Goal: Obtain resource: Obtain resource

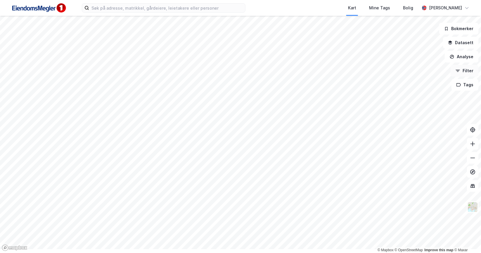
click at [461, 77] on button "Filter" at bounding box center [465, 71] width 28 height 12
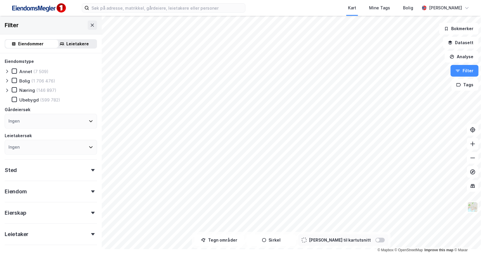
click at [77, 48] on div "Leietakere" at bounding box center [74, 44] width 44 height 8
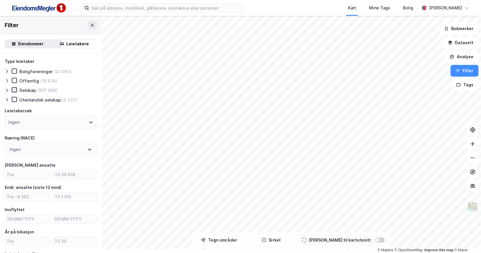
click at [16, 92] on icon at bounding box center [14, 90] width 4 height 4
click at [16, 82] on icon at bounding box center [14, 80] width 4 height 4
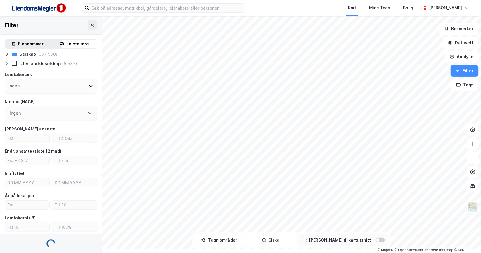
click at [93, 88] on icon at bounding box center [91, 86] width 5 height 5
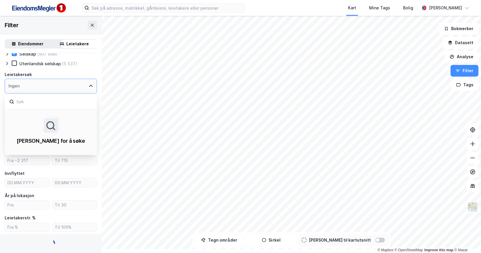
click at [93, 88] on icon at bounding box center [91, 86] width 5 height 5
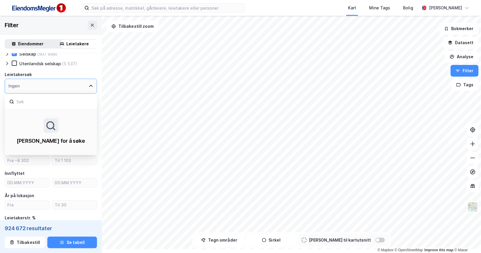
click at [97, 66] on div "Utenlandsk selskap (5 537)" at bounding box center [51, 63] width 92 height 6
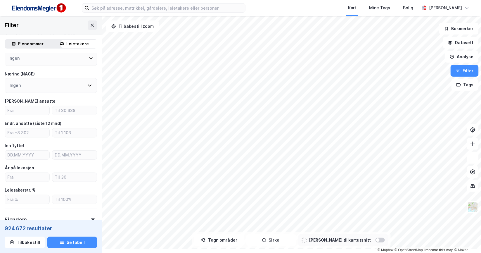
scroll to position [73, 0]
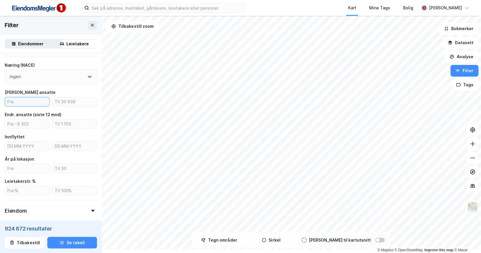
click at [33, 106] on input "number" at bounding box center [27, 101] width 44 height 9
type input "30"
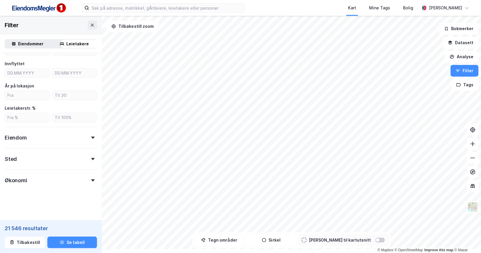
scroll to position [219, 0]
click at [95, 160] on icon at bounding box center [93, 159] width 4 height 2
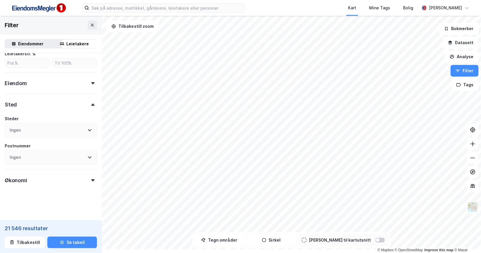
scroll to position [255, 0]
click at [81, 138] on div "Ingen" at bounding box center [51, 130] width 92 height 15
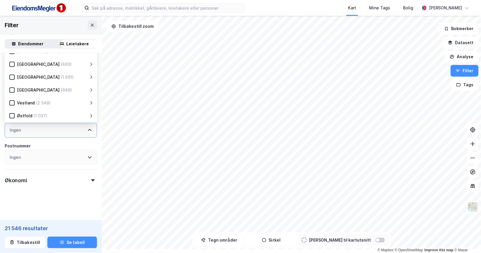
scroll to position [144, 0]
click at [14, 79] on icon at bounding box center [12, 77] width 4 height 4
click at [85, 134] on div "+ 39" at bounding box center [81, 130] width 8 height 7
click at [73, 134] on div "Heimdal , Lerkendal ... Midtbyen , Østbyen , Flatanger , Frosta , Frøya , Grong…" at bounding box center [42, 130] width 65 height 7
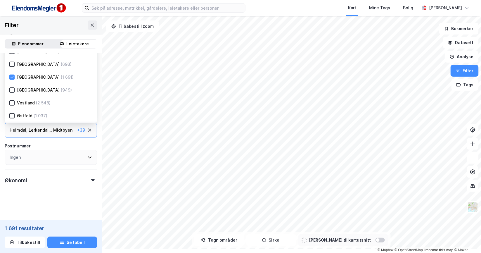
click at [52, 134] on div "Lerkendal ..." at bounding box center [40, 130] width 23 height 7
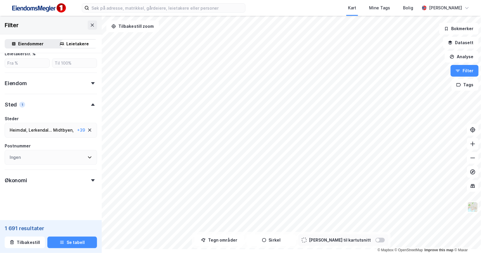
click at [21, 161] on div "Ingen" at bounding box center [15, 157] width 11 height 7
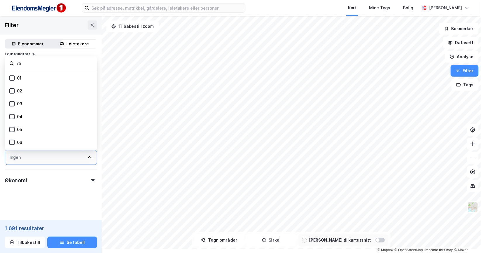
type input "75"
click at [21, 161] on div "Ingen" at bounding box center [15, 157] width 11 height 7
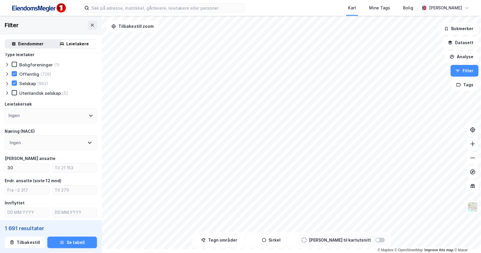
scroll to position [0, 0]
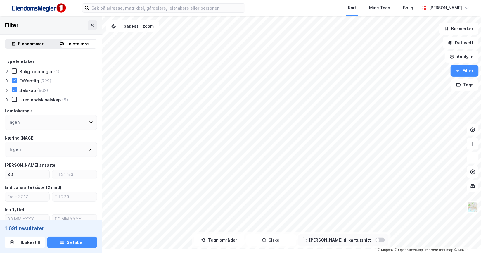
click at [93, 124] on icon at bounding box center [91, 123] width 4 height 2
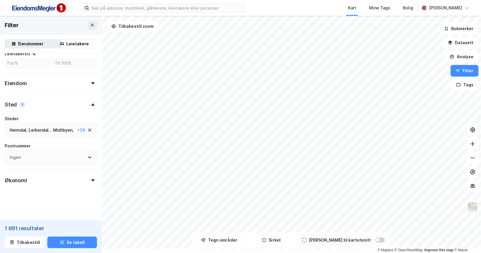
scroll to position [255, 0]
click at [27, 134] on div "Heimdal ," at bounding box center [19, 130] width 18 height 7
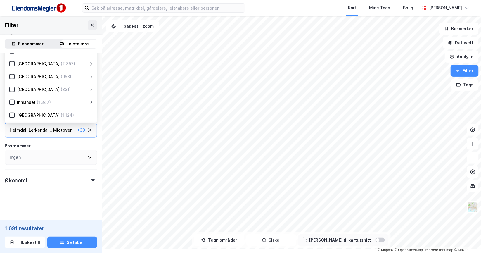
click at [27, 134] on div "Heimdal ," at bounding box center [19, 130] width 18 height 7
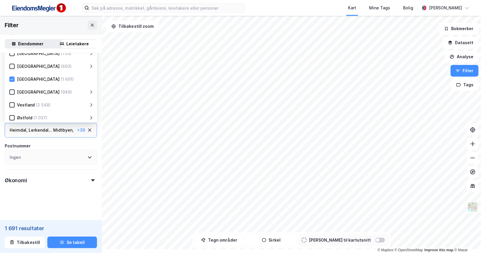
scroll to position [107, 0]
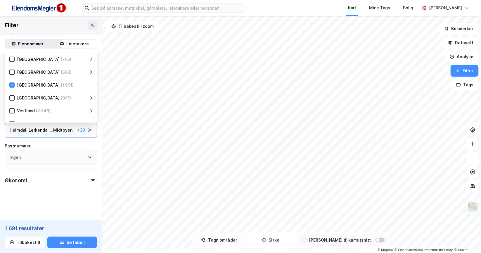
click at [61, 89] on div "(1 691)" at bounding box center [67, 85] width 13 height 7
click at [108, 87] on icon at bounding box center [108, 85] width 5 height 5
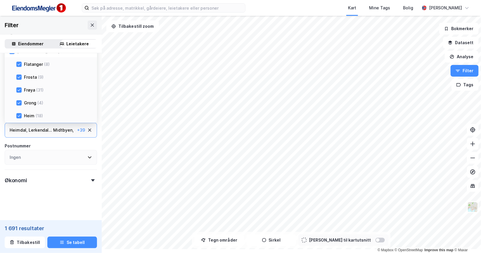
scroll to position [180, 0]
drag, startPoint x: 25, startPoint y: 70, endPoint x: 22, endPoint y: 80, distance: 11.1
click at [21, 27] on icon at bounding box center [19, 25] width 4 height 4
drag, startPoint x: 22, startPoint y: 84, endPoint x: 25, endPoint y: 92, distance: 9.3
click at [21, 40] on icon at bounding box center [19, 38] width 4 height 4
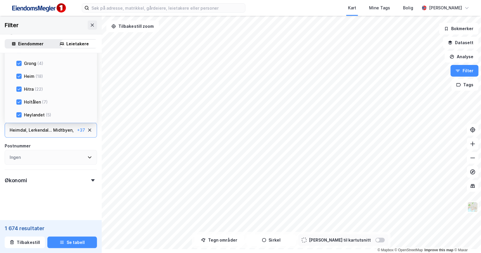
drag, startPoint x: 24, startPoint y: 104, endPoint x: 24, endPoint y: 108, distance: 3.8
click at [24, 54] on div "Frøya (31)" at bounding box center [63, 50] width 95 height 7
drag, startPoint x: 23, startPoint y: 117, endPoint x: 23, endPoint y: 123, distance: 5.3
click at [21, 65] on icon at bounding box center [19, 63] width 4 height 4
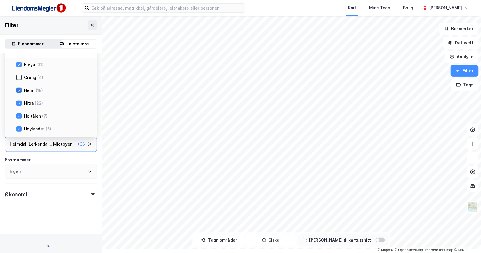
click at [21, 92] on icon at bounding box center [19, 90] width 4 height 4
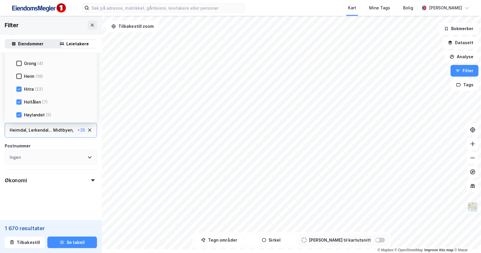
click at [21, 53] on icon at bounding box center [19, 51] width 4 height 4
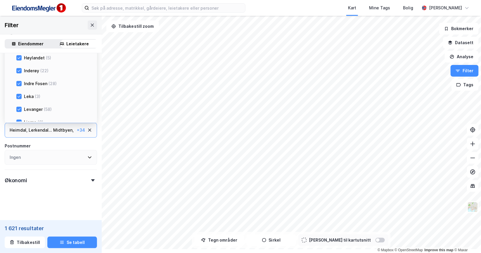
scroll to position [253, 0]
click at [21, 18] on icon at bounding box center [19, 16] width 4 height 4
drag, startPoint x: 23, startPoint y: 93, endPoint x: 23, endPoint y: 101, distance: 7.9
click at [21, 31] on icon at bounding box center [19, 29] width 4 height 4
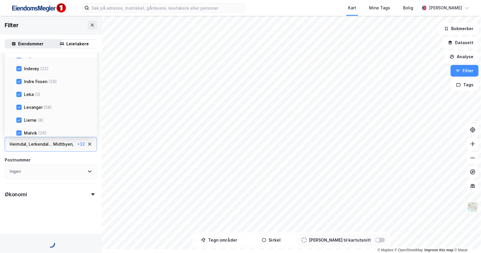
drag, startPoint x: 23, startPoint y: 108, endPoint x: 22, endPoint y: 117, distance: 9.4
click at [21, 58] on icon at bounding box center [19, 56] width 4 height 4
drag, startPoint x: 23, startPoint y: 124, endPoint x: 24, endPoint y: 130, distance: 5.3
click at [21, 71] on icon at bounding box center [19, 69] width 4 height 4
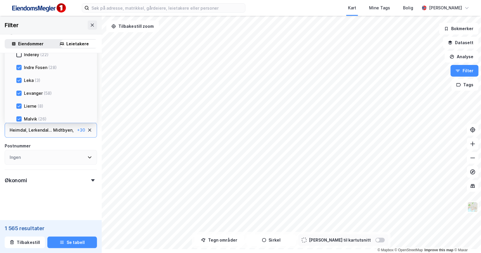
click at [21, 68] on icon at bounding box center [19, 67] width 3 height 2
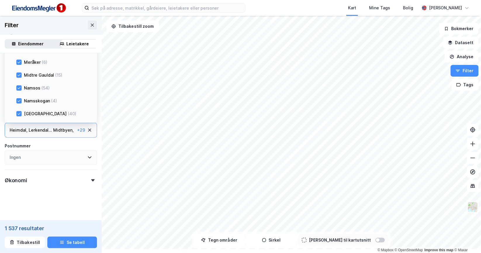
scroll to position [326, 0]
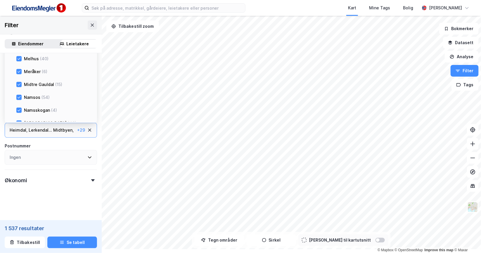
drag, startPoint x: 25, startPoint y: 85, endPoint x: 24, endPoint y: 95, distance: 10.2
click at [21, 9] on icon at bounding box center [19, 7] width 4 height 4
drag, startPoint x: 24, startPoint y: 100, endPoint x: 23, endPoint y: 111, distance: 11.7
click at [21, 22] on icon at bounding box center [19, 20] width 4 height 4
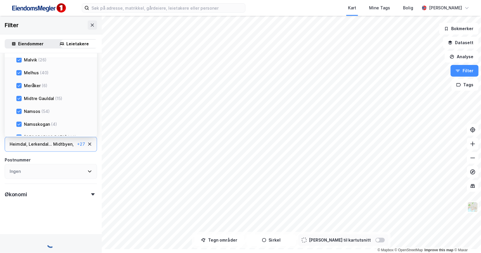
drag, startPoint x: 23, startPoint y: 115, endPoint x: 23, endPoint y: 121, distance: 5.6
click at [21, 49] on icon at bounding box center [19, 47] width 4 height 4
click at [21, 62] on icon at bounding box center [19, 60] width 4 height 4
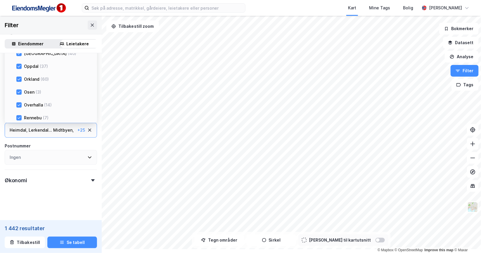
scroll to position [399, 0]
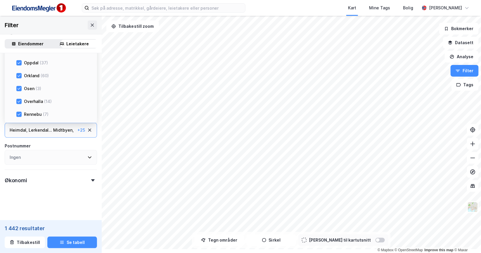
drag, startPoint x: 22, startPoint y: 92, endPoint x: 22, endPoint y: 101, distance: 9.1
click at [21, 13] on icon at bounding box center [19, 11] width 4 height 4
drag, startPoint x: 24, startPoint y: 123, endPoint x: 24, endPoint y: 129, distance: 5.6
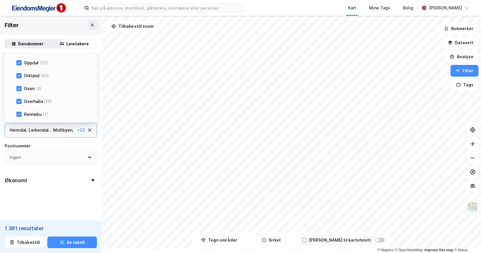
click at [21, 26] on icon at bounding box center [19, 24] width 4 height 4
click at [21, 39] on icon at bounding box center [19, 37] width 4 height 4
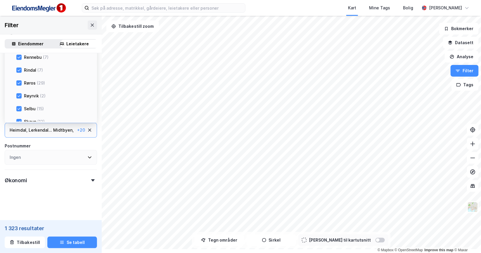
scroll to position [472, 0]
drag, startPoint x: 23, startPoint y: 98, endPoint x: 23, endPoint y: 102, distance: 4.1
drag, startPoint x: 23, startPoint y: 115, endPoint x: 23, endPoint y: 119, distance: 4.4
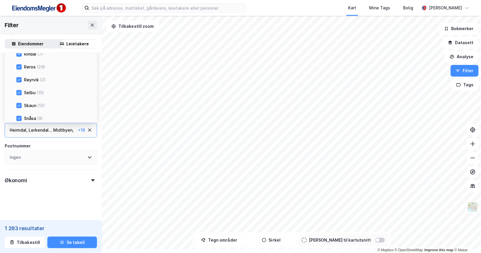
click at [21, 5] on icon at bounding box center [19, 3] width 4 height 4
click at [21, 18] on icon at bounding box center [19, 15] width 4 height 4
drag, startPoint x: 25, startPoint y: 110, endPoint x: 22, endPoint y: 116, distance: 7.2
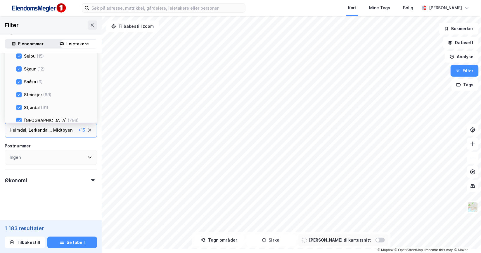
drag, startPoint x: 22, startPoint y: 125, endPoint x: 22, endPoint y: 131, distance: 5.6
click at [21, 7] on icon at bounding box center [19, 5] width 4 height 4
click at [21, 20] on icon at bounding box center [19, 17] width 4 height 4
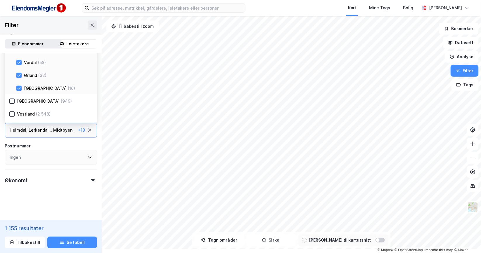
scroll to position [582, 0]
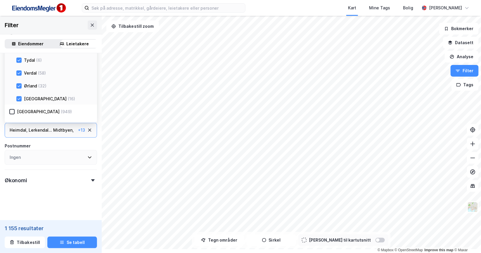
drag, startPoint x: 24, startPoint y: 102, endPoint x: 24, endPoint y: 107, distance: 5.0
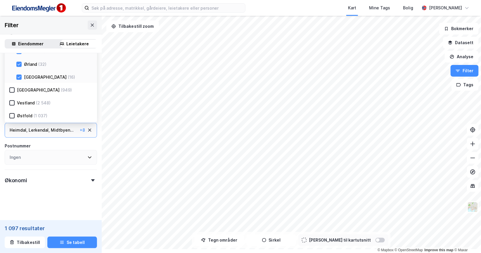
scroll to position [655, 0]
click at [21, 2] on icon at bounding box center [19, 0] width 4 height 4
click at [21, 27] on icon at bounding box center [19, 26] width 3 height 2
click at [21, 41] on icon at bounding box center [19, 39] width 4 height 4
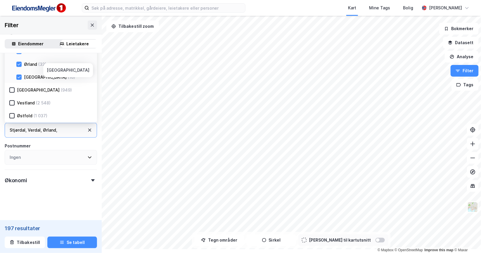
scroll to position [692, 0]
drag, startPoint x: 23, startPoint y: 120, endPoint x: 20, endPoint y: 133, distance: 13.4
click at [21, 53] on icon at bounding box center [19, 51] width 4 height 4
click at [21, 66] on icon at bounding box center [19, 64] width 4 height 4
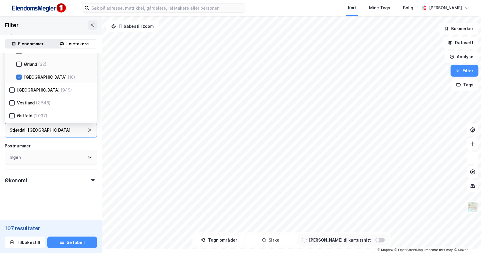
click at [21, 79] on icon at bounding box center [19, 77] width 4 height 4
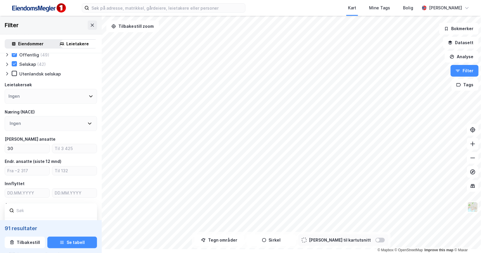
scroll to position [36, 0]
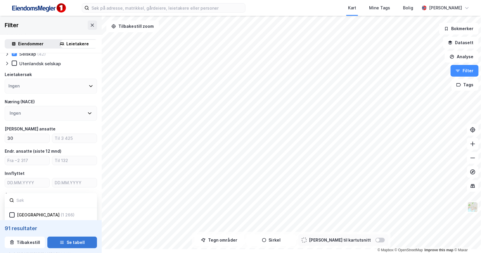
click at [91, 238] on button "Se tabell" at bounding box center [72, 242] width 50 height 12
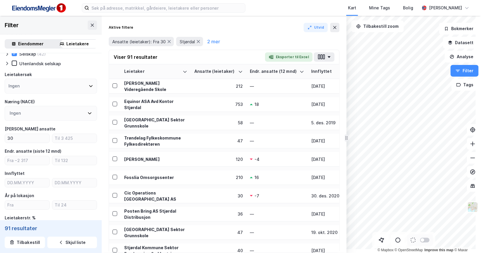
click at [305, 62] on button "Eksporter til Excel" at bounding box center [289, 56] width 48 height 9
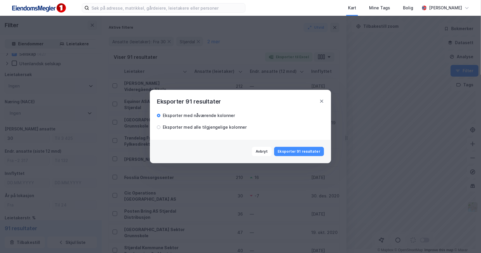
click at [172, 124] on div "Eksporter med alle tilgjengelige kolonner" at bounding box center [205, 127] width 84 height 7
click at [313, 156] on button "Eksporter 91 resultater" at bounding box center [299, 151] width 50 height 9
